Goal: Information Seeking & Learning: Learn about a topic

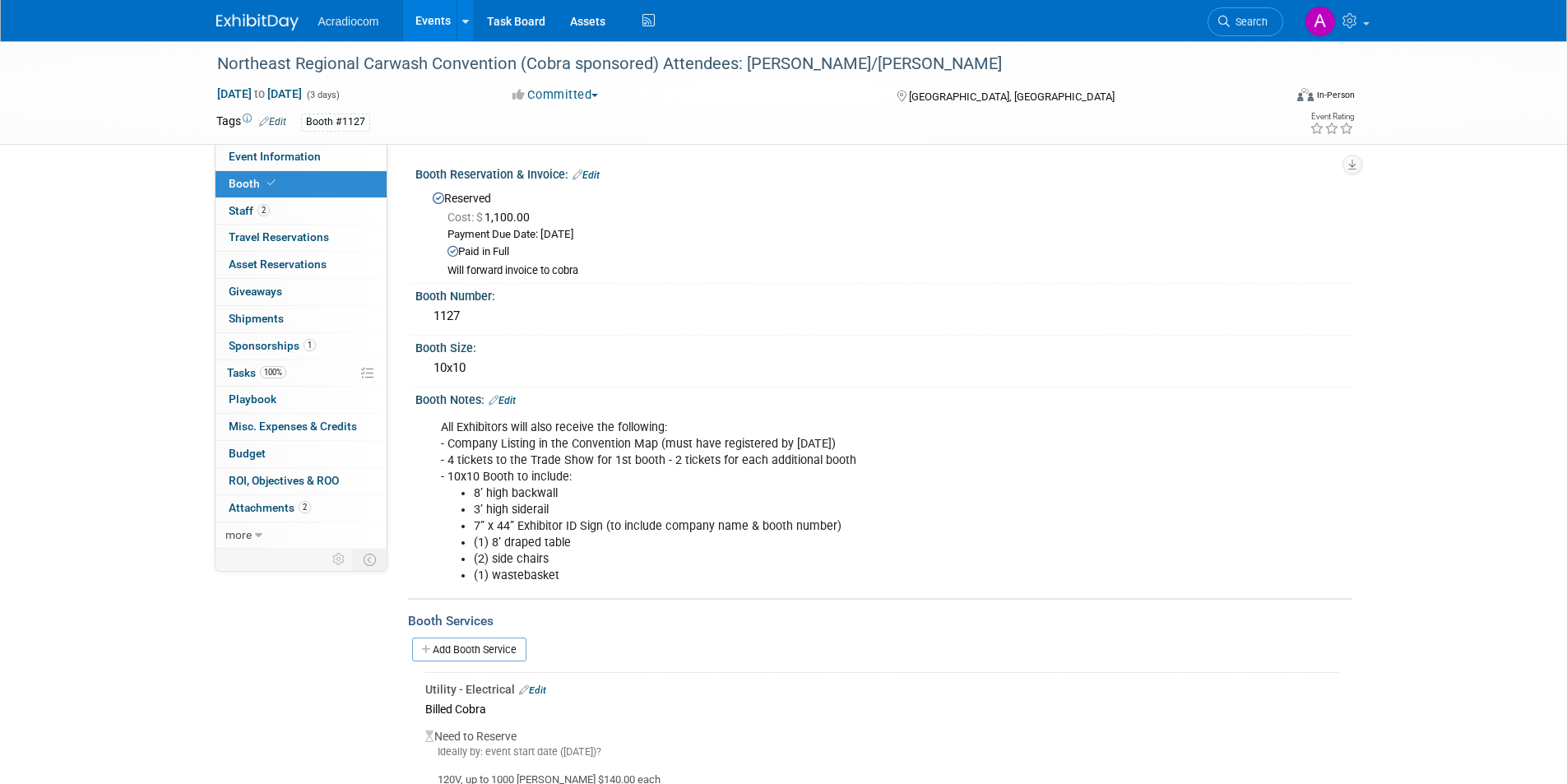
scroll to position [431, 0]
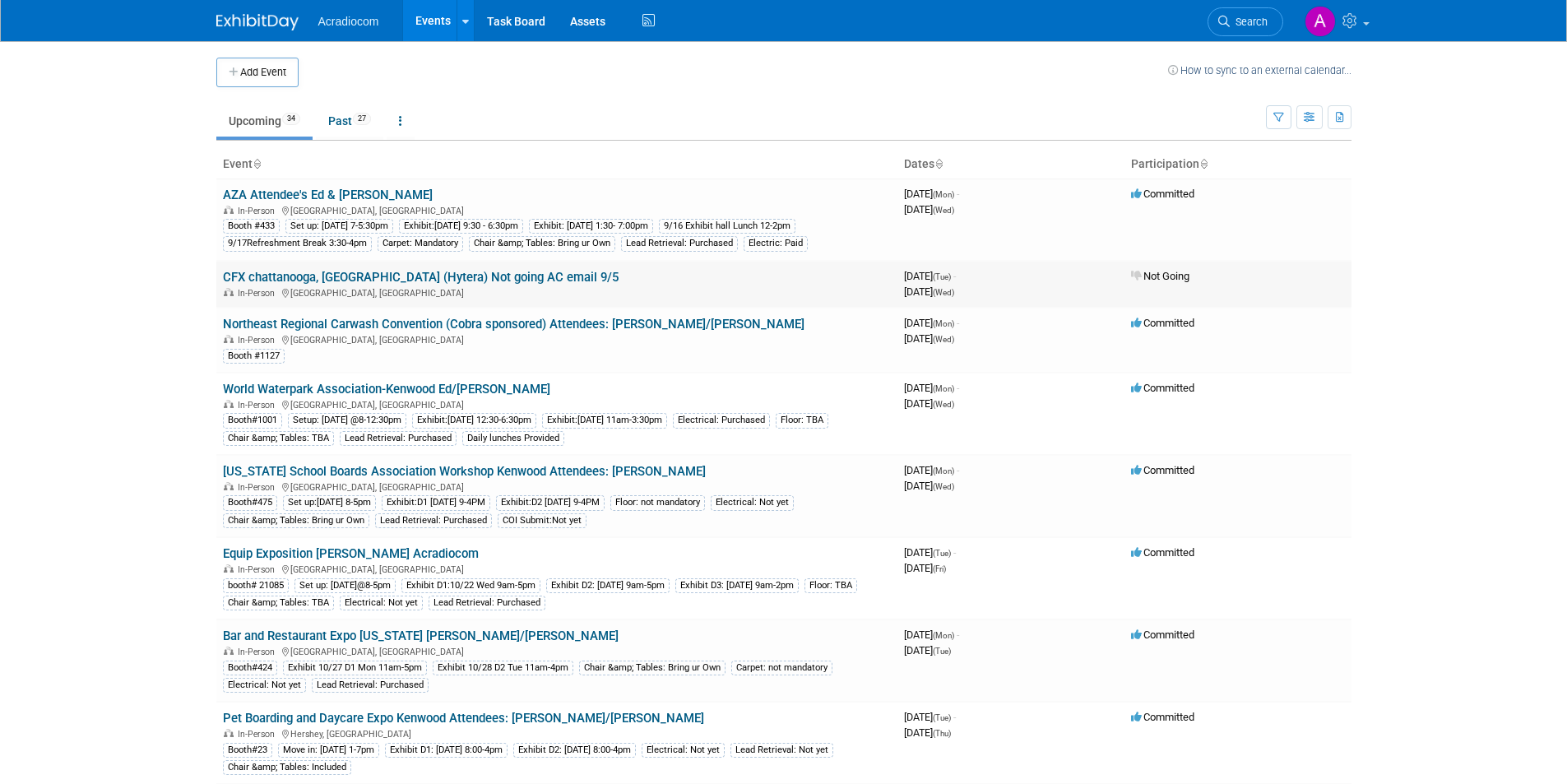
click at [466, 277] on link "CFX chattanooga, [GEOGRAPHIC_DATA] (Hytera) Not going AC email 9/5" at bounding box center [420, 277] width 396 height 15
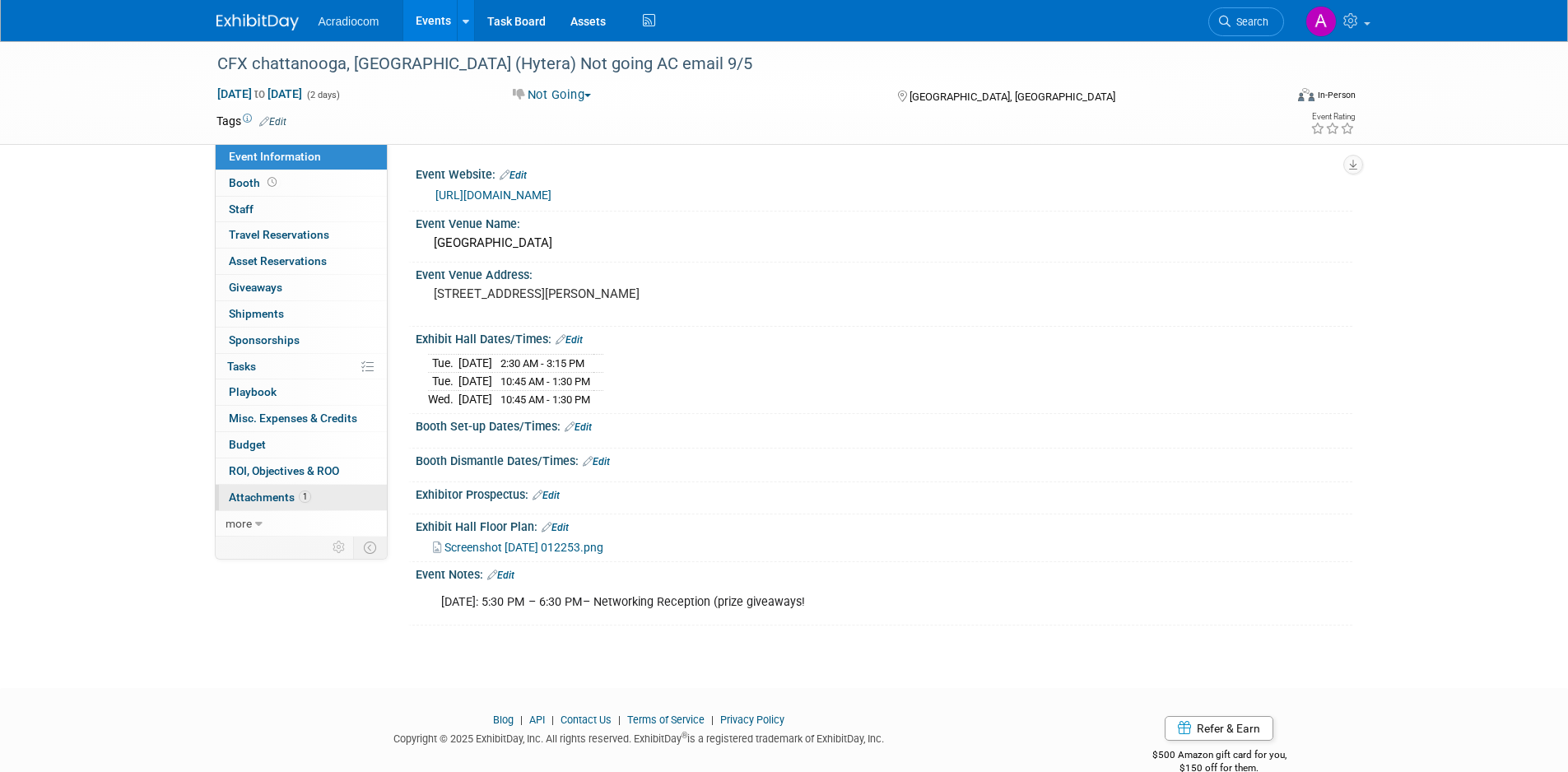
click at [298, 496] on link "1 Attachments 1" at bounding box center [301, 497] width 171 height 25
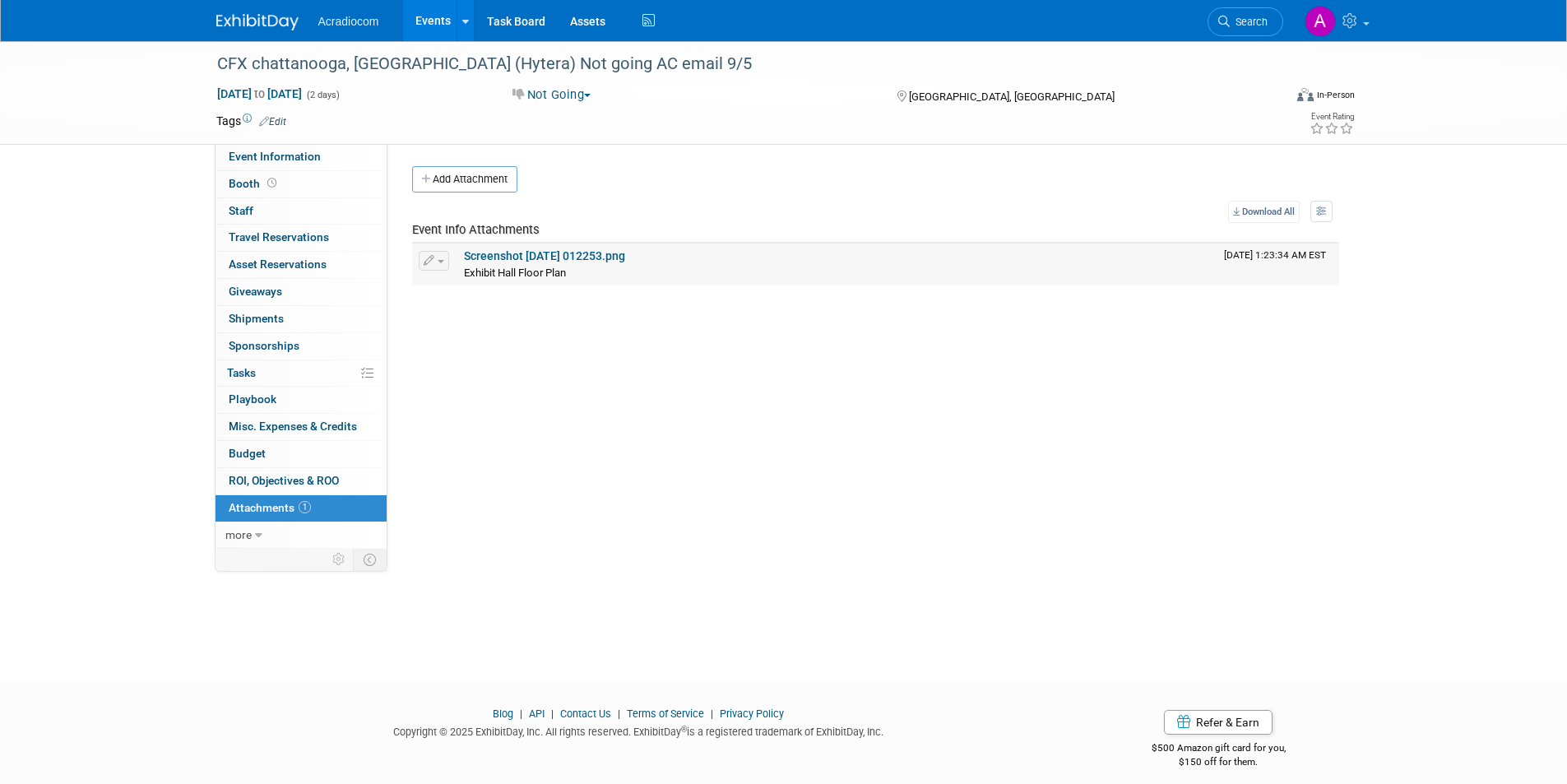
click at [569, 256] on link "Screenshot 2025-06-04 012253.png" at bounding box center [544, 256] width 161 height 13
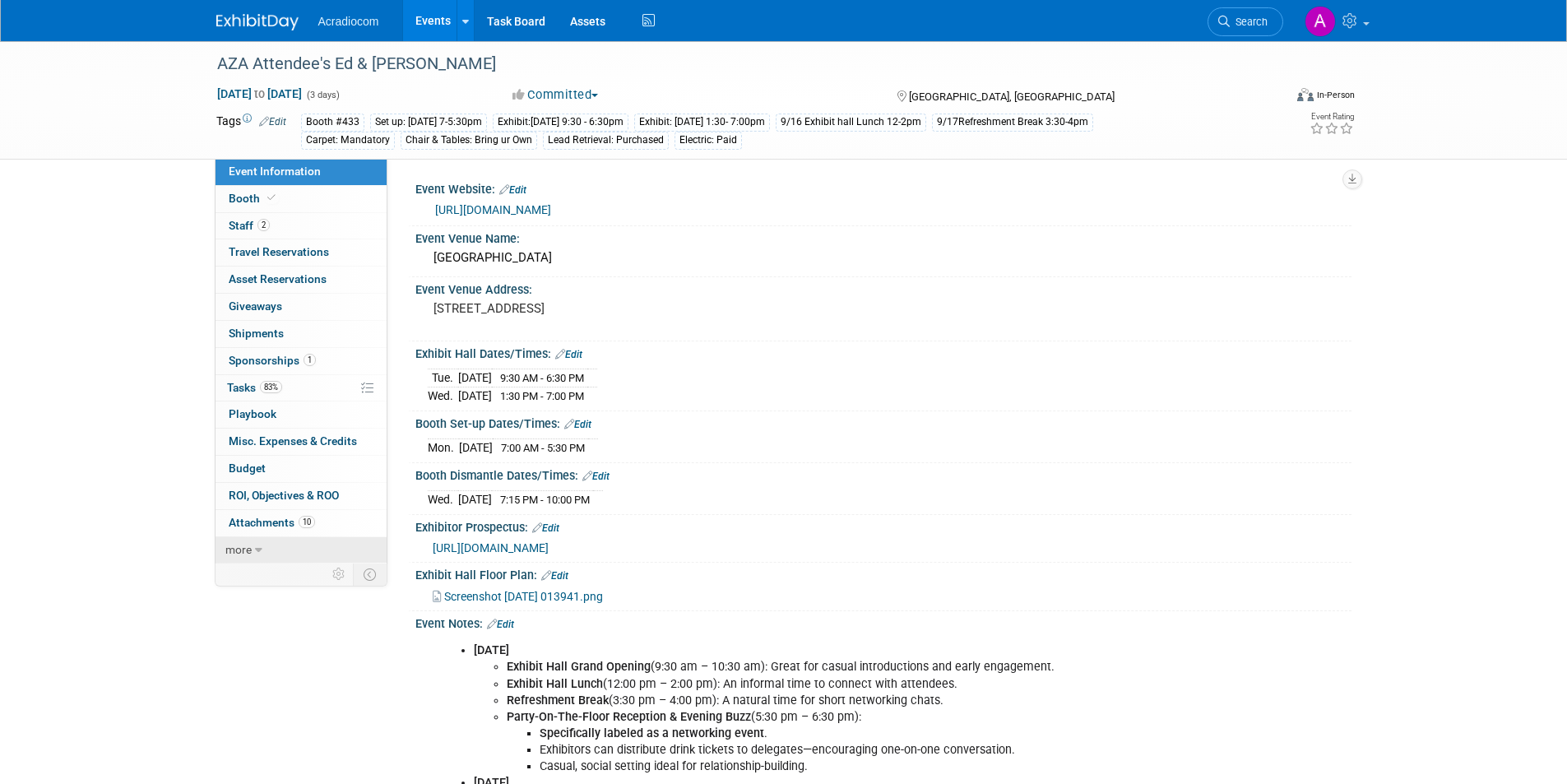
click at [255, 550] on icon at bounding box center [259, 550] width 8 height 11
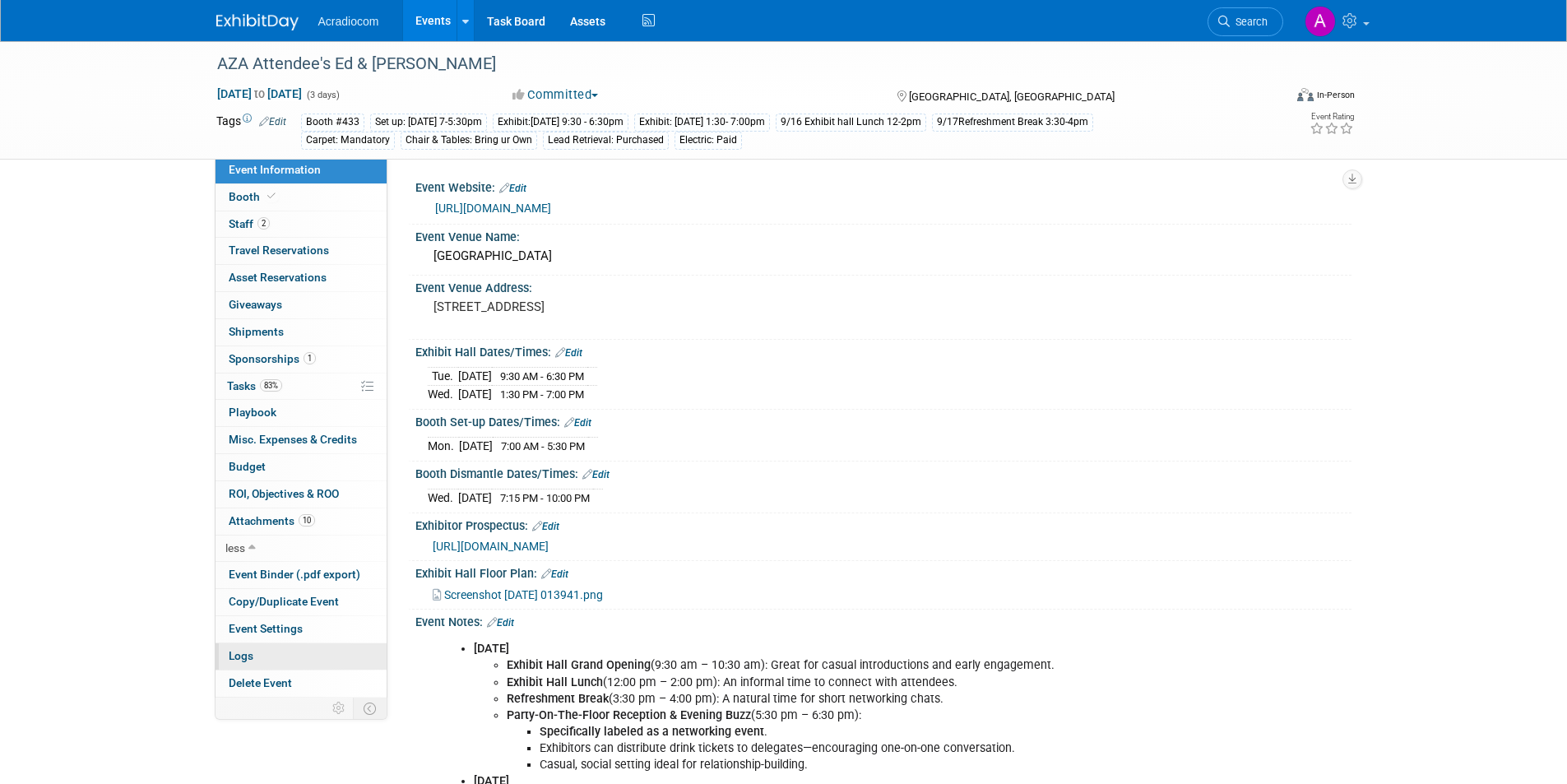
click at [318, 652] on link "Logs" at bounding box center [301, 656] width 171 height 26
